Goal: Book appointment/travel/reservation

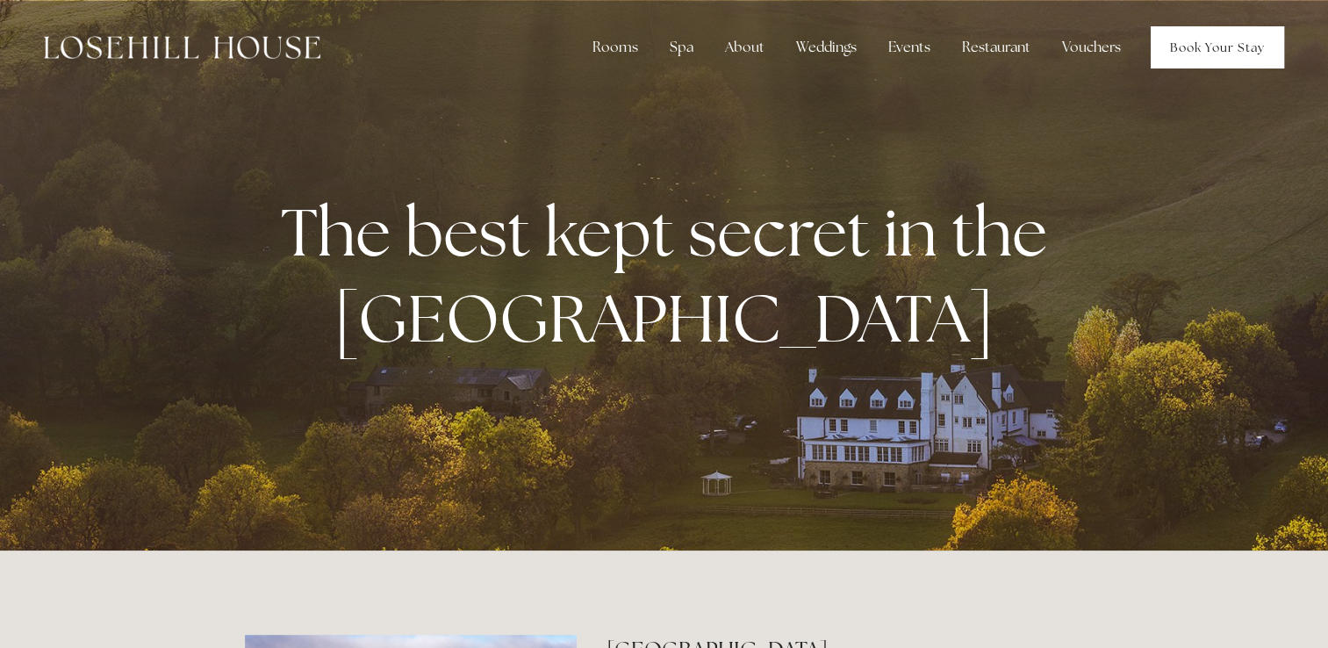
click at [1176, 37] on link "Book Your Stay" at bounding box center [1217, 47] width 133 height 42
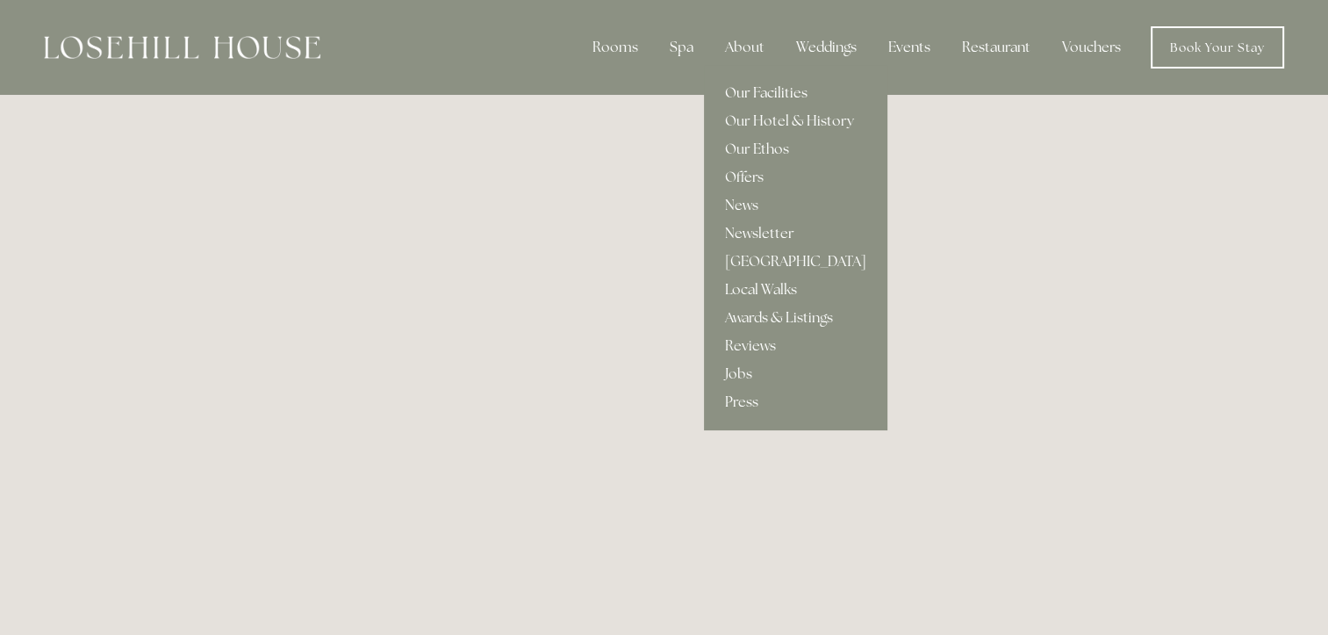
click at [763, 92] on link "Our Facilities" at bounding box center [796, 93] width 184 height 28
